Goal: Information Seeking & Learning: Learn about a topic

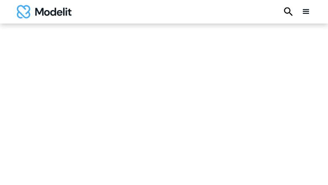
type input "********"
type input "**********"
type input "*********"
